Goal: Information Seeking & Learning: Find specific fact

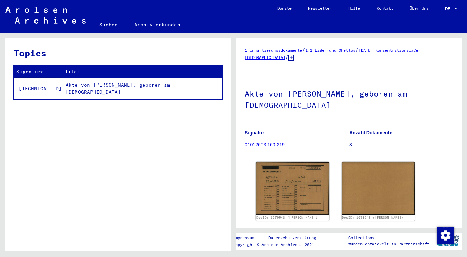
click at [109, 83] on td "Akte von [PERSON_NAME], geboren am [DEMOGRAPHIC_DATA]" at bounding box center [142, 89] width 160 height 22
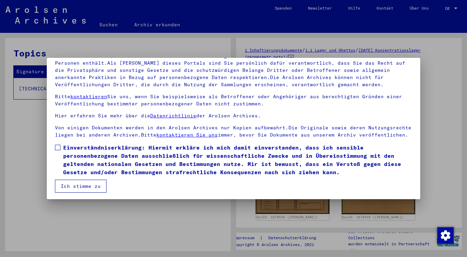
scroll to position [57, 0]
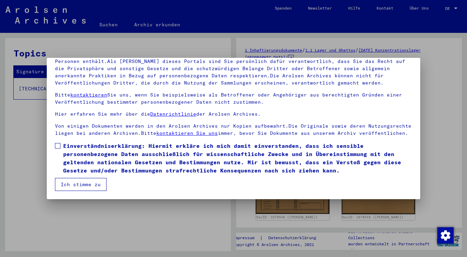
click at [58, 146] on span at bounding box center [57, 145] width 5 height 5
click at [72, 182] on button "Ich stimme zu" at bounding box center [81, 184] width 52 height 13
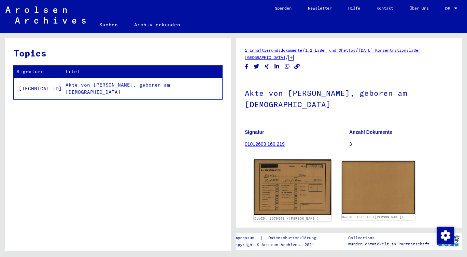
click at [277, 184] on img at bounding box center [292, 187] width 77 height 56
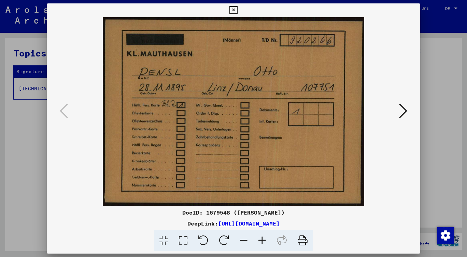
click at [403, 108] on icon at bounding box center [403, 110] width 8 height 16
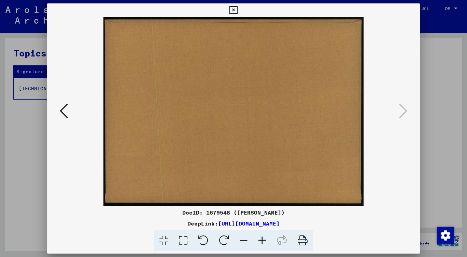
click at [452, 124] on div at bounding box center [233, 128] width 467 height 257
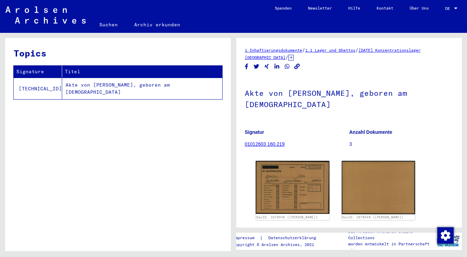
click at [121, 24] on link "Suchen" at bounding box center [108, 24] width 35 height 16
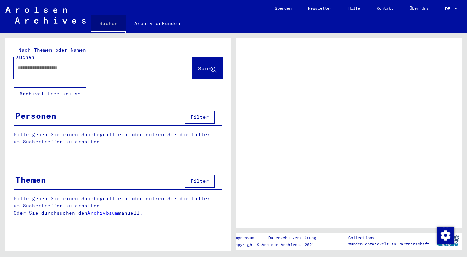
click at [109, 24] on link "Suchen" at bounding box center [108, 24] width 35 height 18
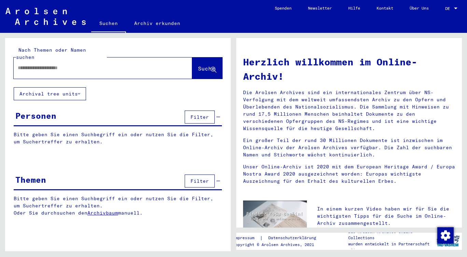
click at [81, 60] on div at bounding box center [93, 67] width 158 height 15
click at [76, 64] on input "text" at bounding box center [95, 67] width 154 height 7
type input "**********"
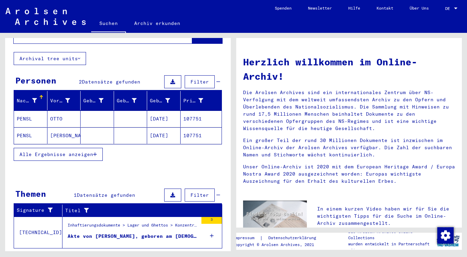
scroll to position [45, 0]
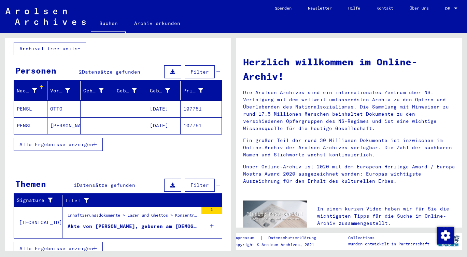
click at [143, 222] on div "Akte von [PERSON_NAME], geboren am [DEMOGRAPHIC_DATA]" at bounding box center [133, 225] width 130 height 7
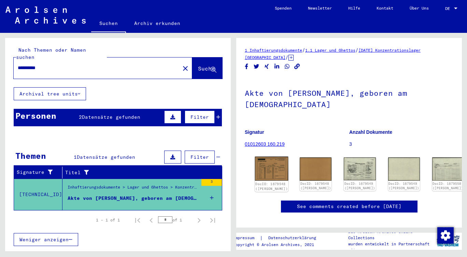
click at [269, 156] on img at bounding box center [271, 168] width 33 height 24
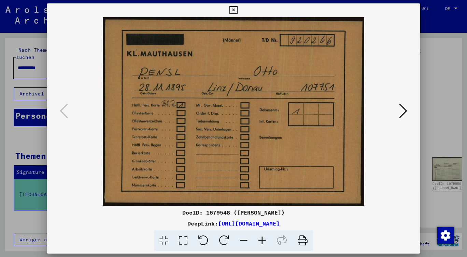
click at [399, 113] on button at bounding box center [403, 110] width 12 height 19
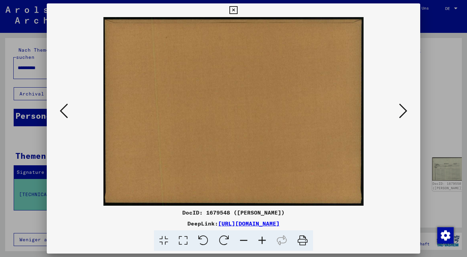
click at [399, 113] on button at bounding box center [403, 110] width 12 height 19
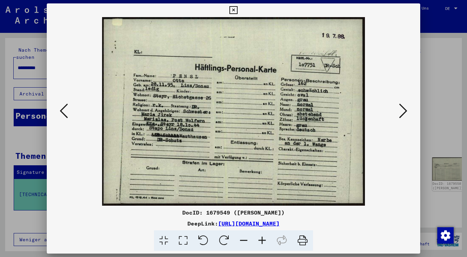
click at [389, 116] on img at bounding box center [233, 111] width 327 height 188
click at [402, 112] on icon at bounding box center [403, 110] width 8 height 16
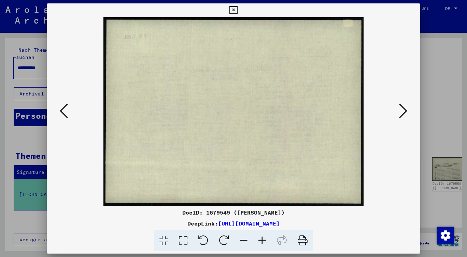
click at [402, 112] on icon at bounding box center [403, 110] width 8 height 16
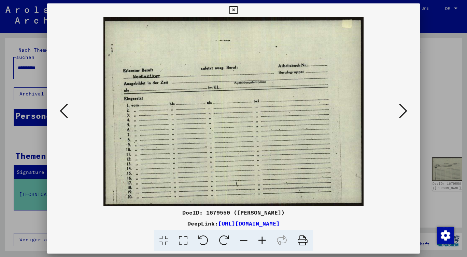
click at [403, 112] on icon at bounding box center [403, 110] width 8 height 16
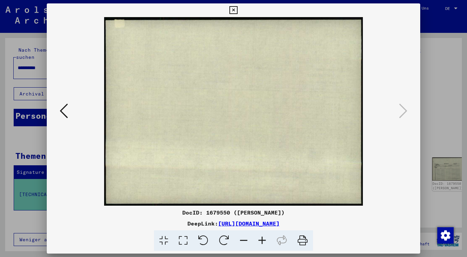
click at [443, 112] on div at bounding box center [233, 128] width 467 height 257
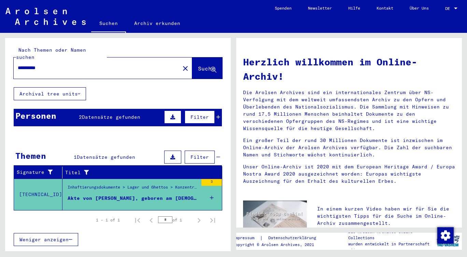
click at [209, 57] on button "Suche" at bounding box center [207, 67] width 30 height 21
click at [170, 110] on button at bounding box center [172, 116] width 17 height 13
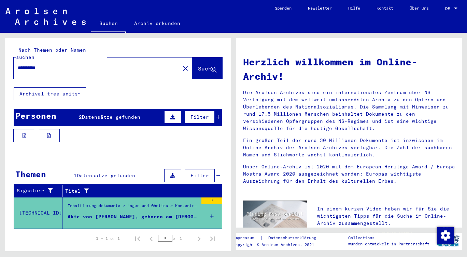
click at [170, 114] on icon at bounding box center [172, 116] width 5 height 5
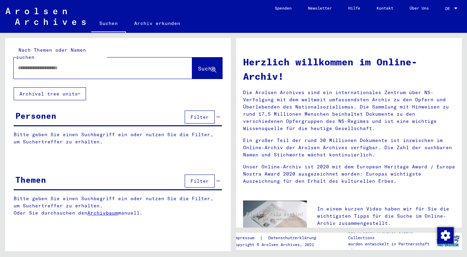
click at [49, 64] on input "text" at bounding box center [95, 67] width 154 height 7
type input "**********"
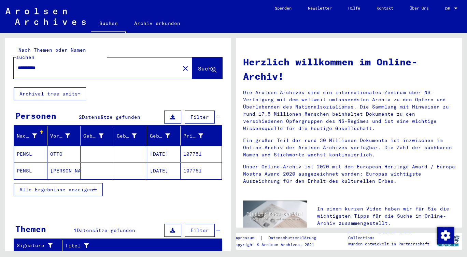
click at [36, 149] on mat-cell "PENSL" at bounding box center [30, 154] width 33 height 16
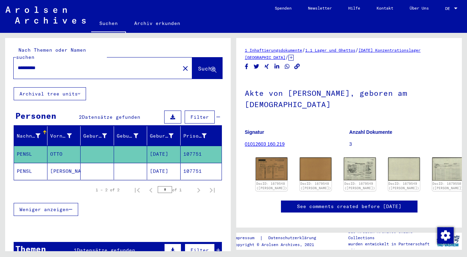
click at [75, 166] on mat-cell "[PERSON_NAME]" at bounding box center [63, 171] width 33 height 17
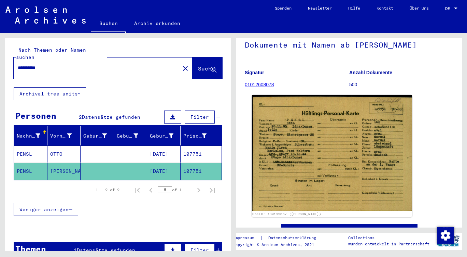
scroll to position [36, 0]
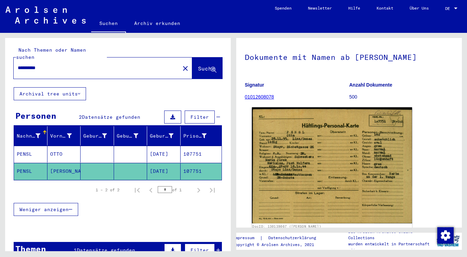
click at [283, 142] on img at bounding box center [332, 165] width 160 height 116
